Goal: Transaction & Acquisition: Download file/media

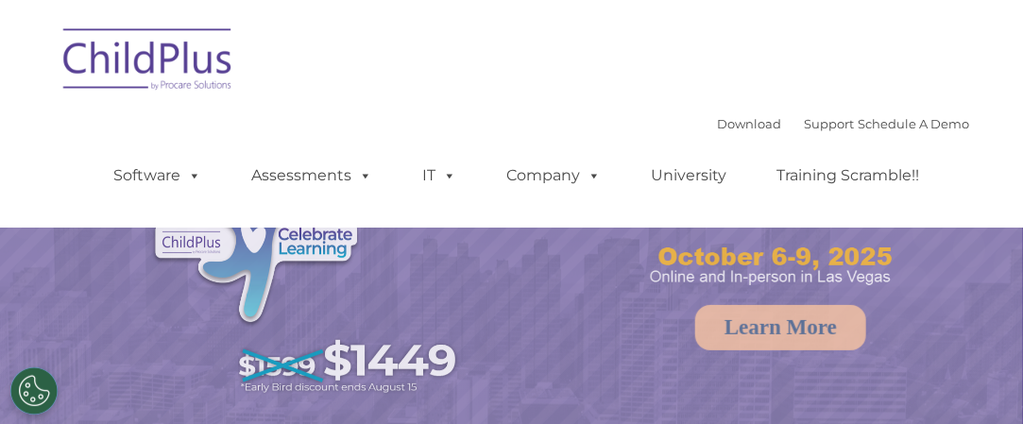
select select "MEDIUM"
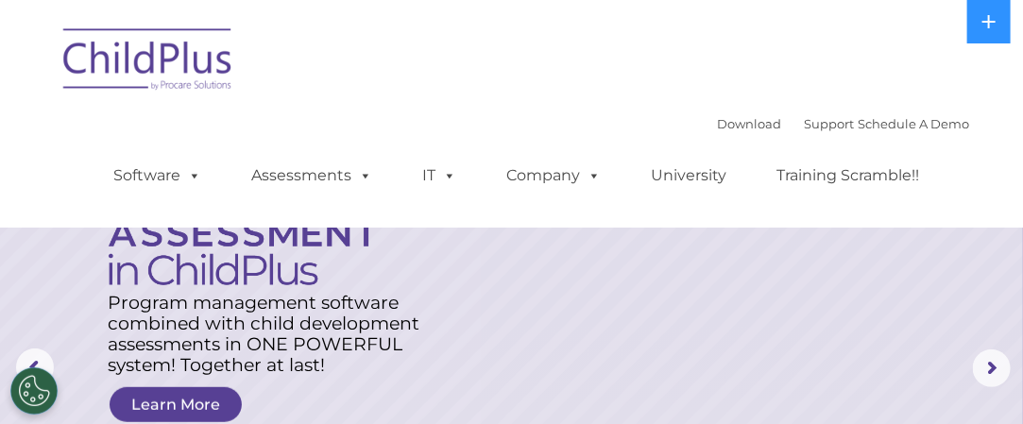
click at [750, 326] on rs-layer at bounding box center [511, 368] width 1023 height 737
click at [865, 60] on div "Download Support | Schedule A Demo  MENU MENU Software ChildPlus: The original…" at bounding box center [512, 113] width 916 height 199
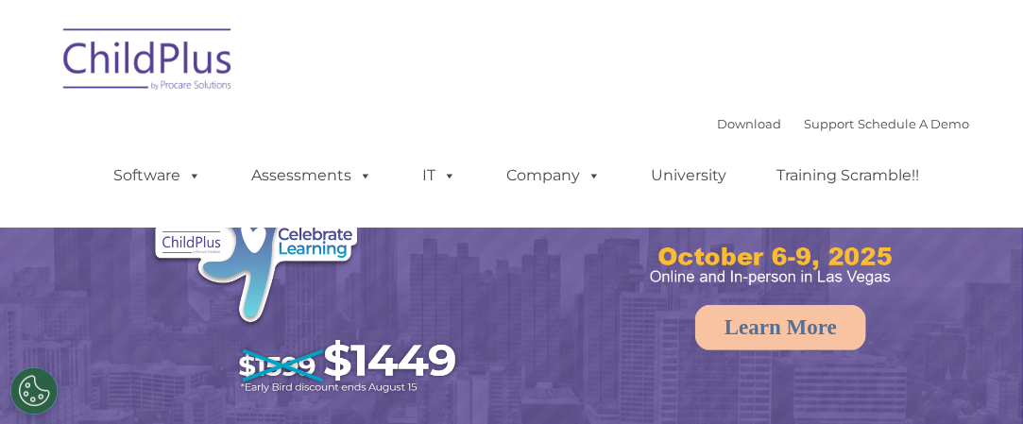
select select "MEDIUM"
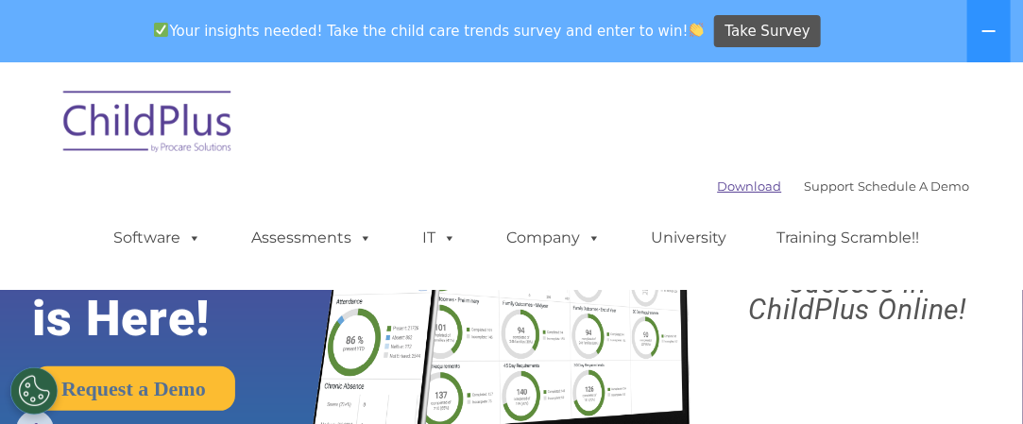
click at [718, 182] on link "Download" at bounding box center [750, 186] width 64 height 15
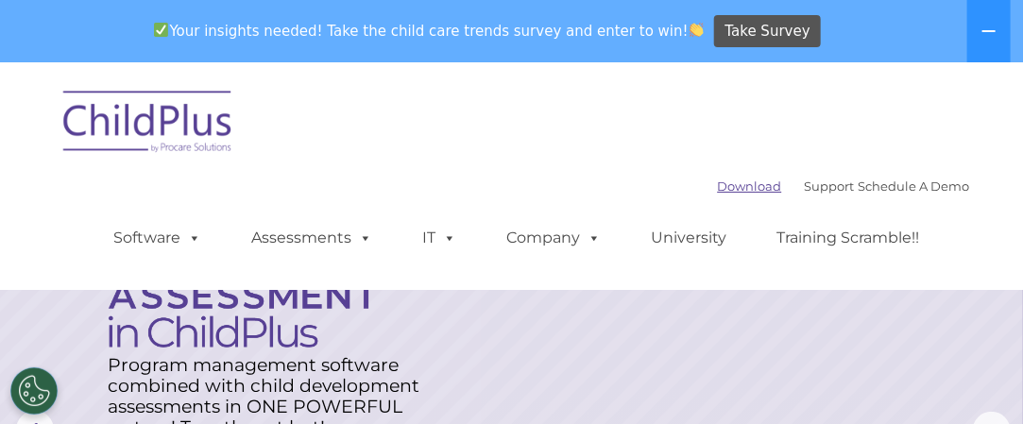
click at [724, 186] on link "Download" at bounding box center [750, 186] width 64 height 15
